Goal: Transaction & Acquisition: Purchase product/service

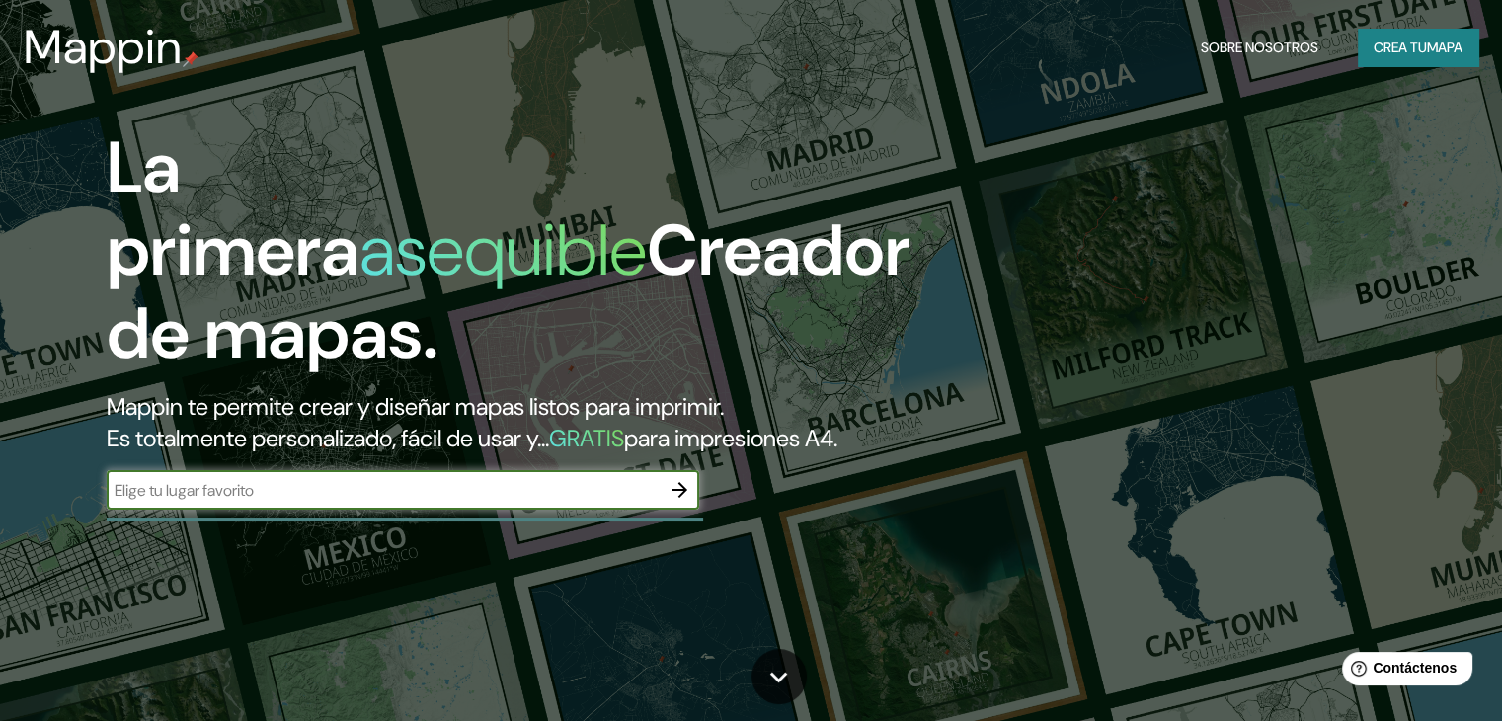
click at [687, 414] on font "Mappin te permite crear y diseñar mapas listos para imprimir." at bounding box center [415, 406] width 617 height 31
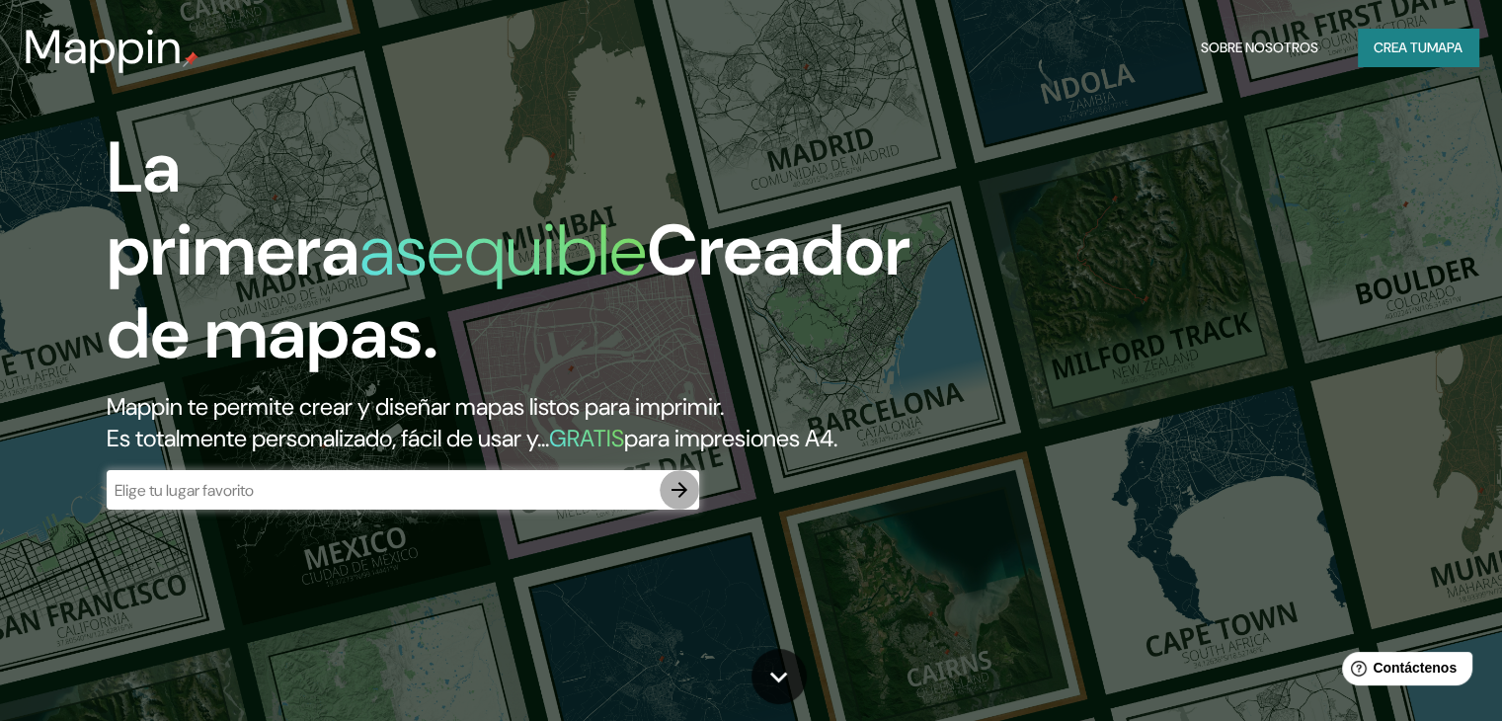
click at [677, 502] on icon "button" at bounding box center [680, 490] width 24 height 24
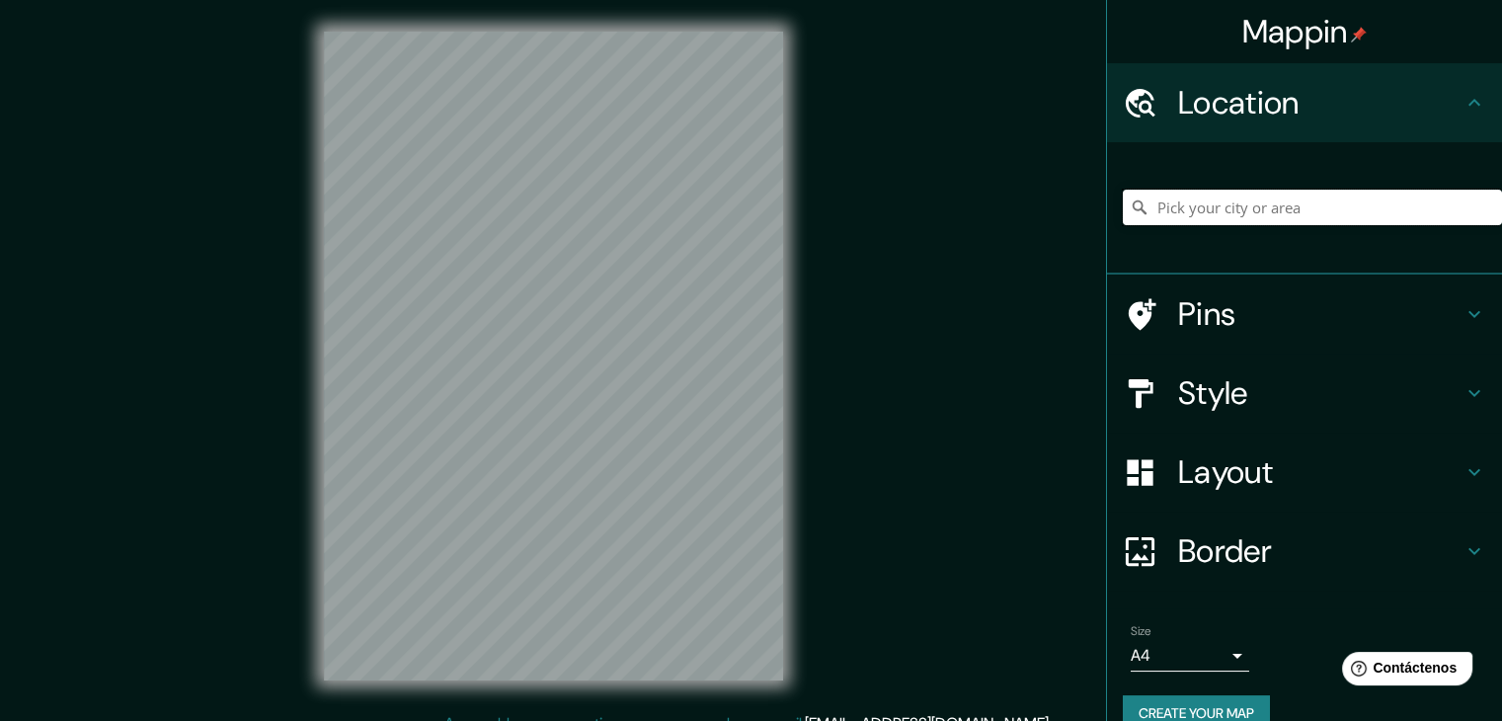
click at [1196, 198] on input "Pick your city or area" at bounding box center [1312, 208] width 379 height 36
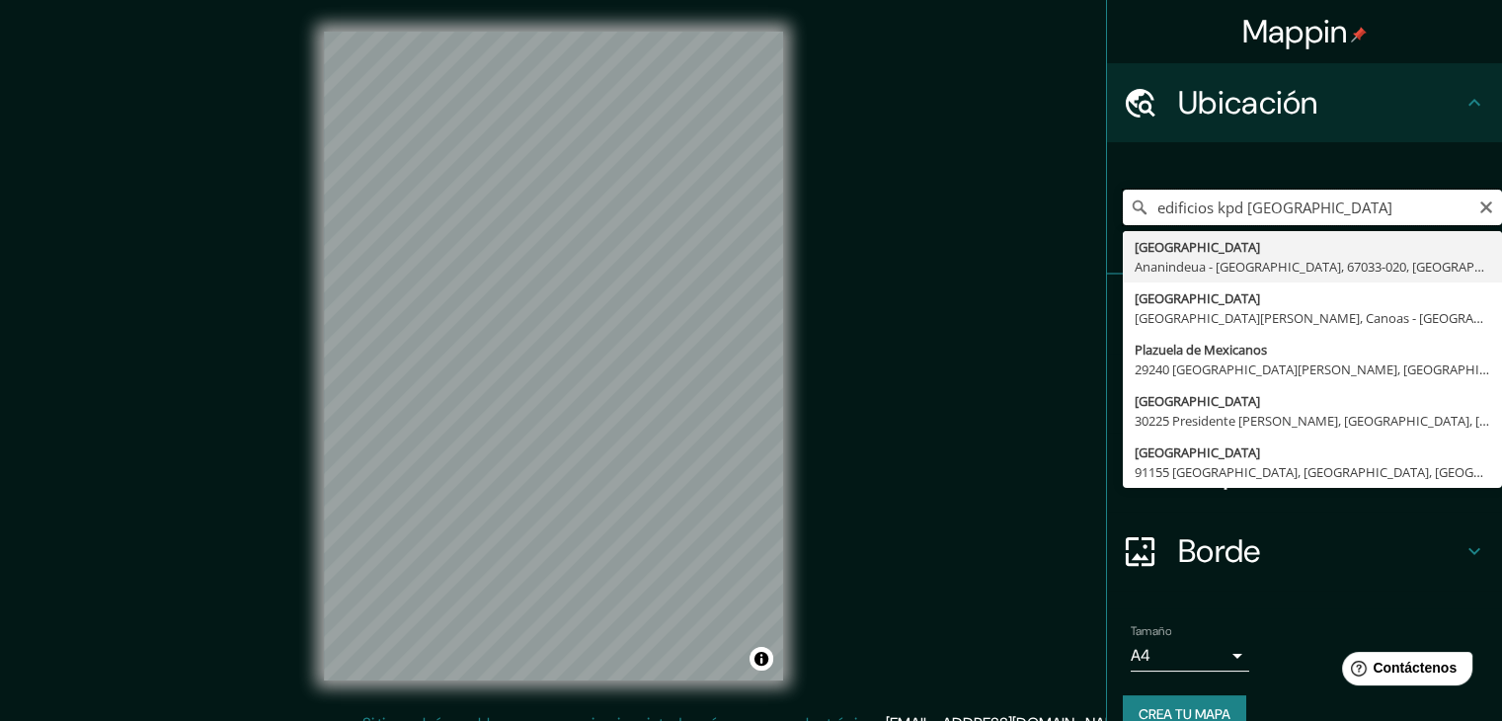
drag, startPoint x: 1352, startPoint y: 220, endPoint x: 1125, endPoint y: 198, distance: 228.3
click at [1125, 198] on div "edificios kpd [GEOGRAPHIC_DATA] [GEOGRAPHIC_DATA], [GEOGRAPHIC_DATA] [GEOGRAPHI…" at bounding box center [1312, 208] width 379 height 36
paste input "[STREET_ADDRESS], C"
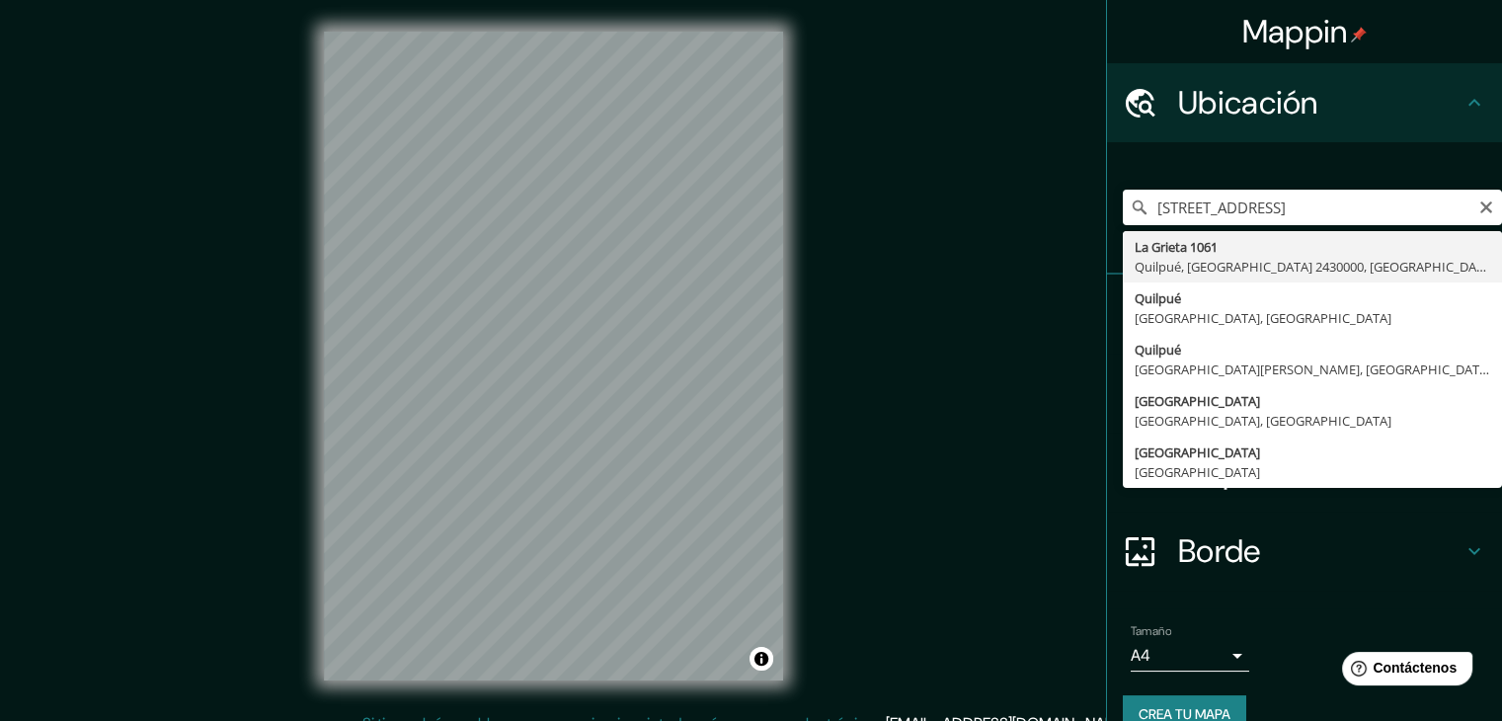
type input "[STREET_ADDRESS]"
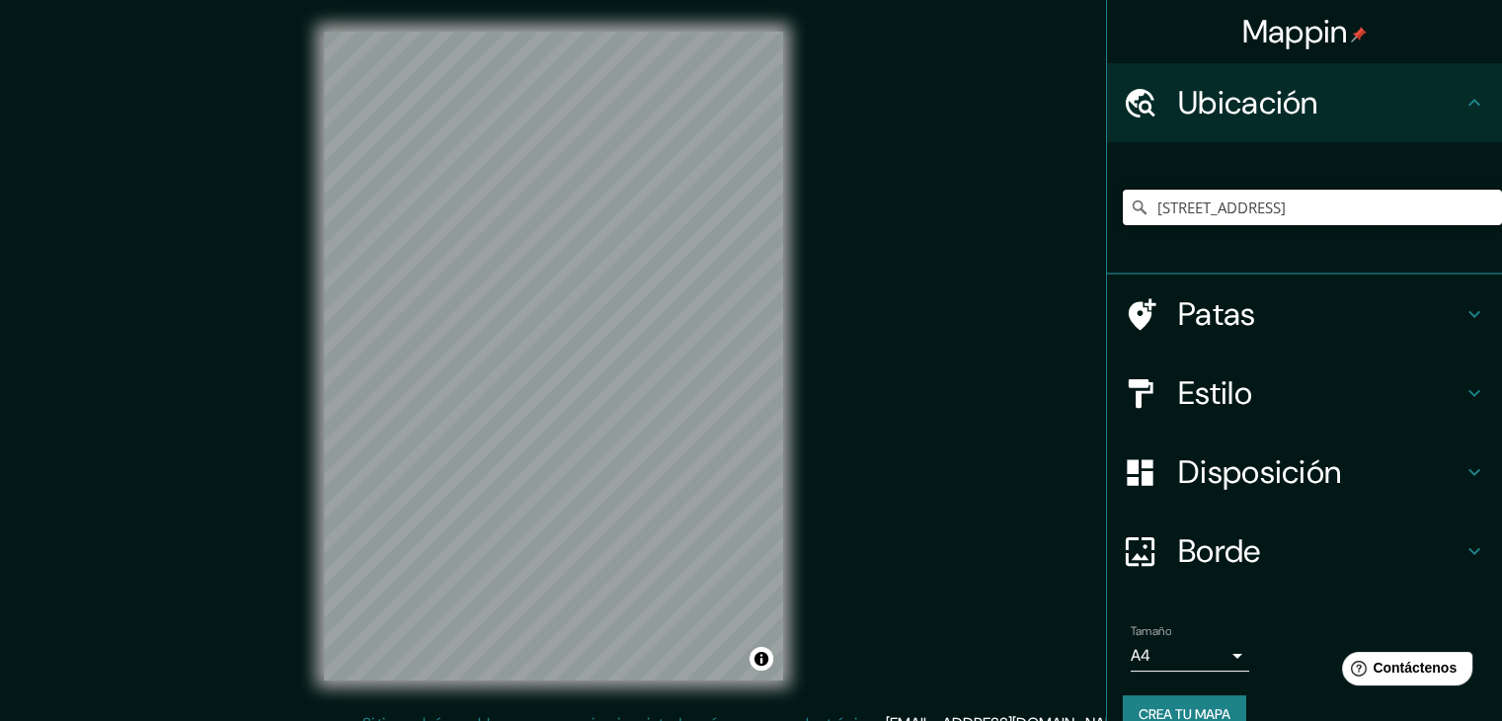
scroll to position [0, 0]
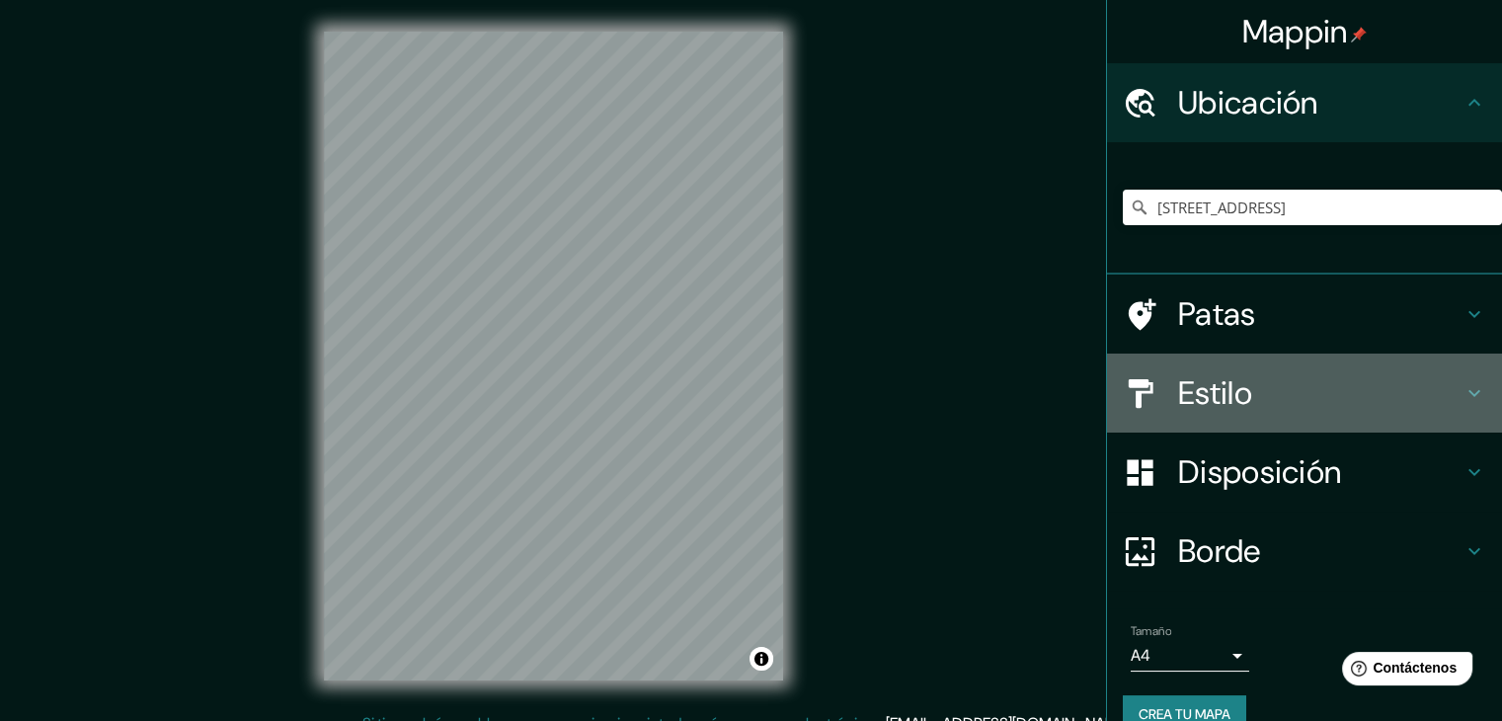
click at [1236, 405] on font "Estilo" at bounding box center [1215, 392] width 74 height 41
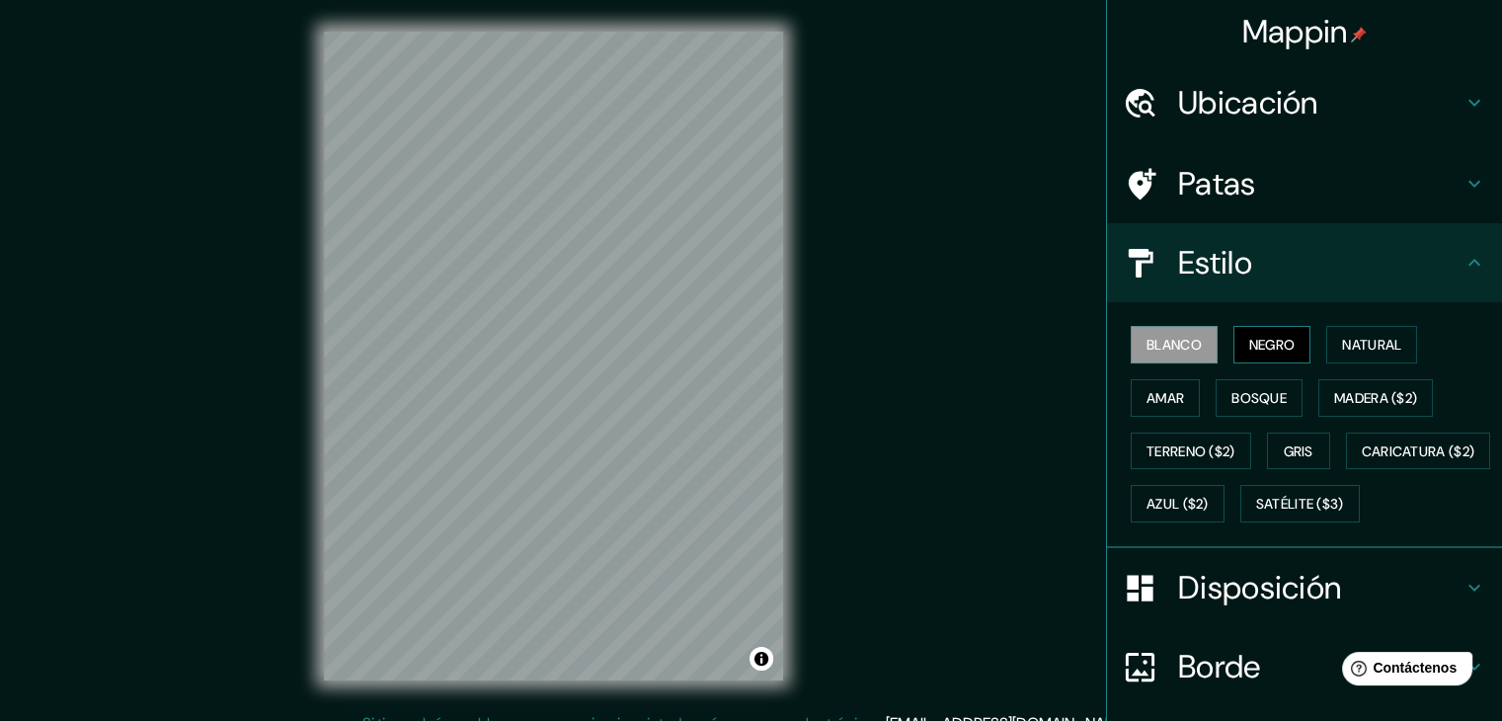
click at [1254, 341] on font "Negro" at bounding box center [1272, 345] width 46 height 18
click at [1287, 116] on font "Ubicación" at bounding box center [1248, 102] width 140 height 41
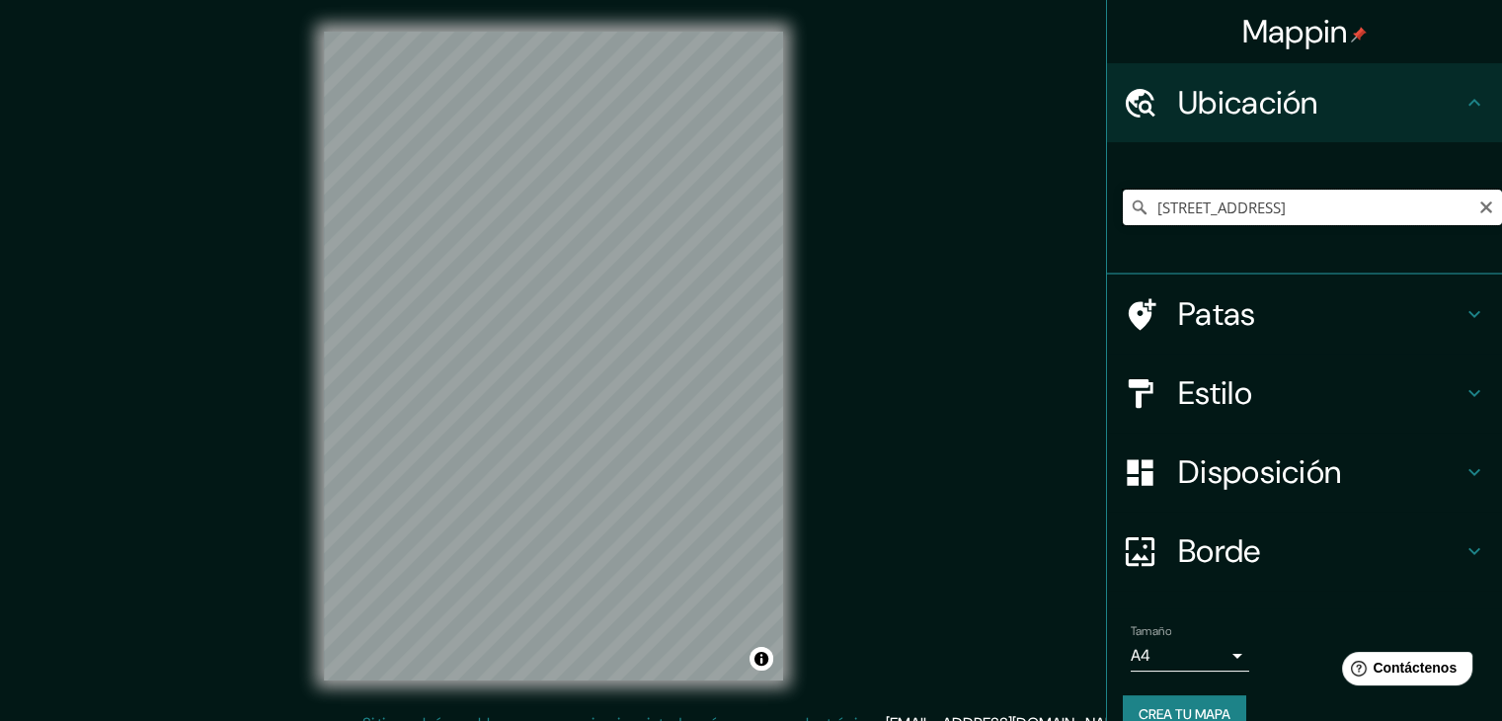
click at [1300, 198] on input "[STREET_ADDRESS]" at bounding box center [1312, 208] width 379 height 36
drag, startPoint x: 1144, startPoint y: 210, endPoint x: 1460, endPoint y: 218, distance: 316.1
click at [1460, 218] on input "[STREET_ADDRESS]" at bounding box center [1312, 208] width 379 height 36
